Goal: Task Accomplishment & Management: Use online tool/utility

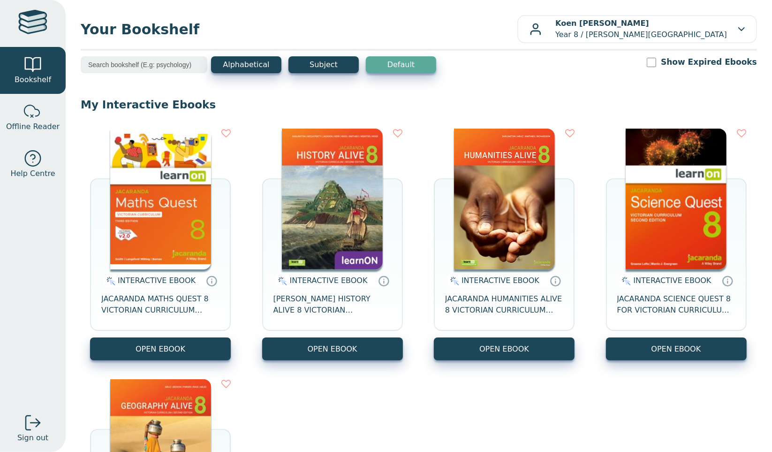
click at [631, 424] on div "INTERACTIVE EBOOK JACARANDA MATHS QUEST 8 VICTORIAN CURRICULUM LEARNON EBOOK 3E…" at bounding box center [419, 369] width 676 height 501
click at [638, 410] on div "INTERACTIVE EBOOK JACARANDA MATHS QUEST 8 VICTORIAN CURRICULUM LEARNON EBOOK 3E…" at bounding box center [419, 369] width 676 height 501
click at [176, 280] on span "INTERACTIVE EBOOK" at bounding box center [157, 280] width 78 height 9
click at [177, 306] on span "JACARANDA MATHS QUEST 8 VICTORIAN CURRICULUM LEARNON EBOOK 3E" at bounding box center [160, 304] width 118 height 23
